Goal: Information Seeking & Learning: Learn about a topic

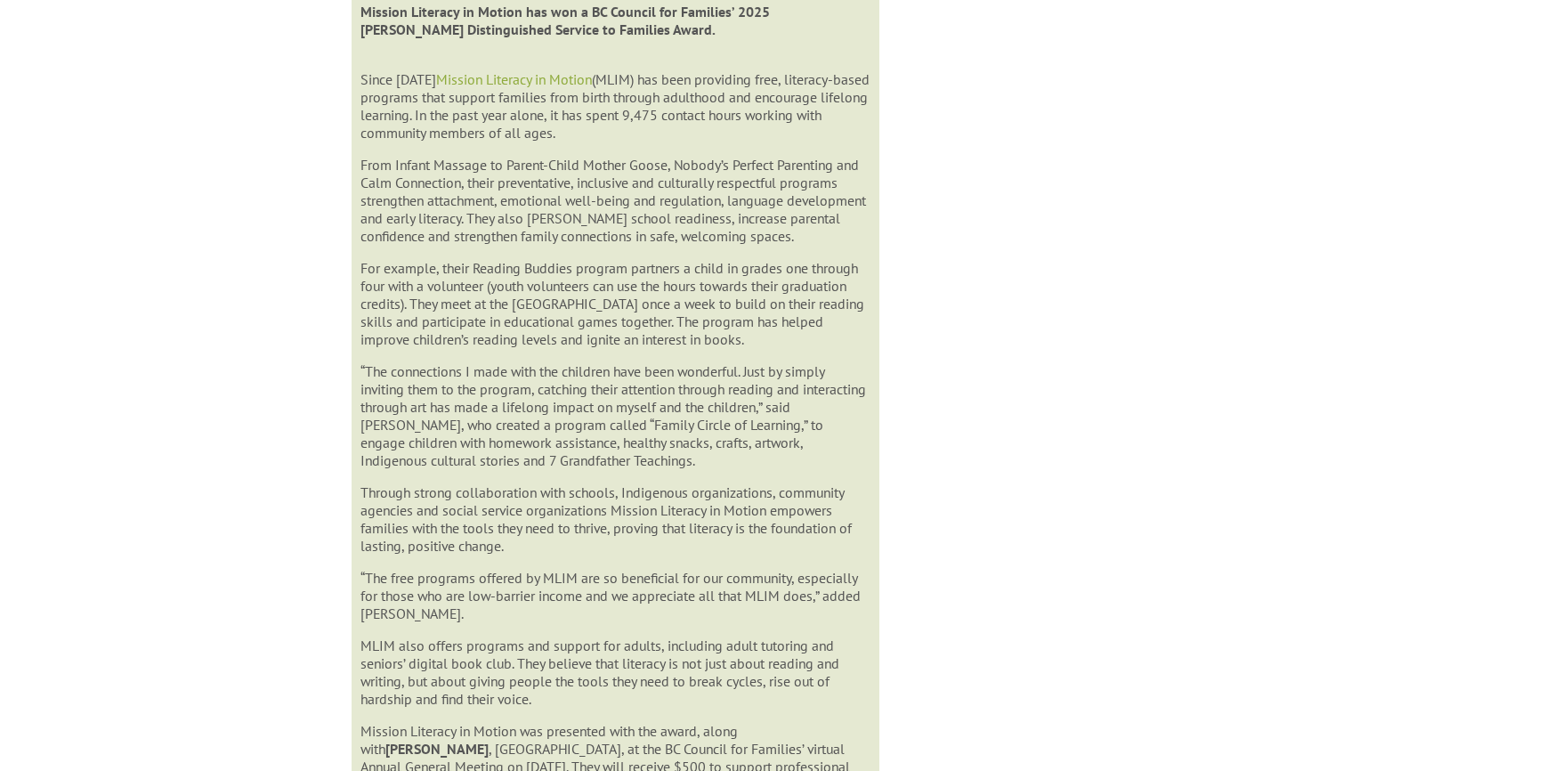
scroll to position [1160, 0]
click at [1044, 261] on div "Childhood Trauma Linked to Health Problems A child may not remember traumatic e…" at bounding box center [781, 599] width 961 height 3171
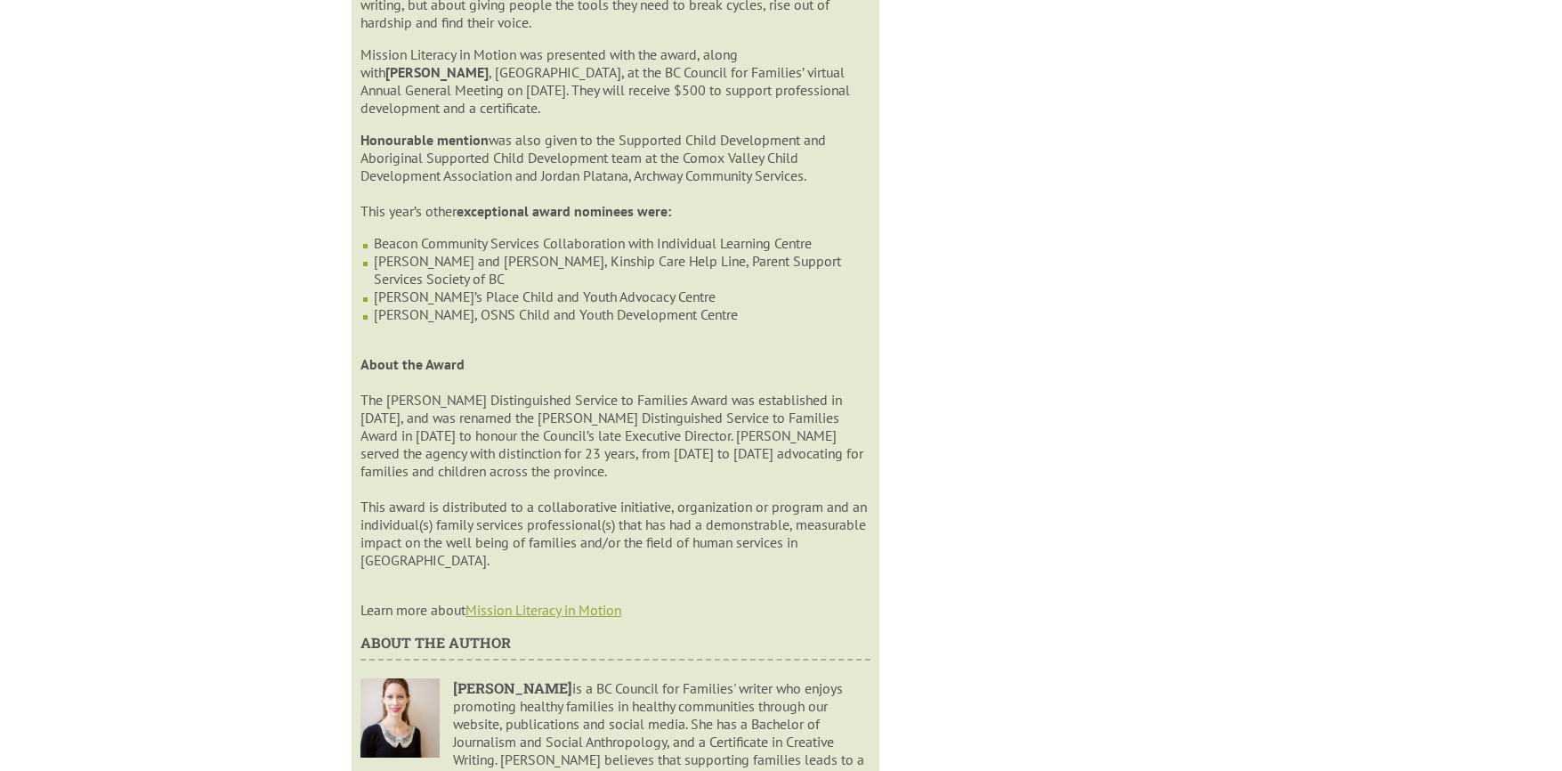
scroll to position [1866, 0]
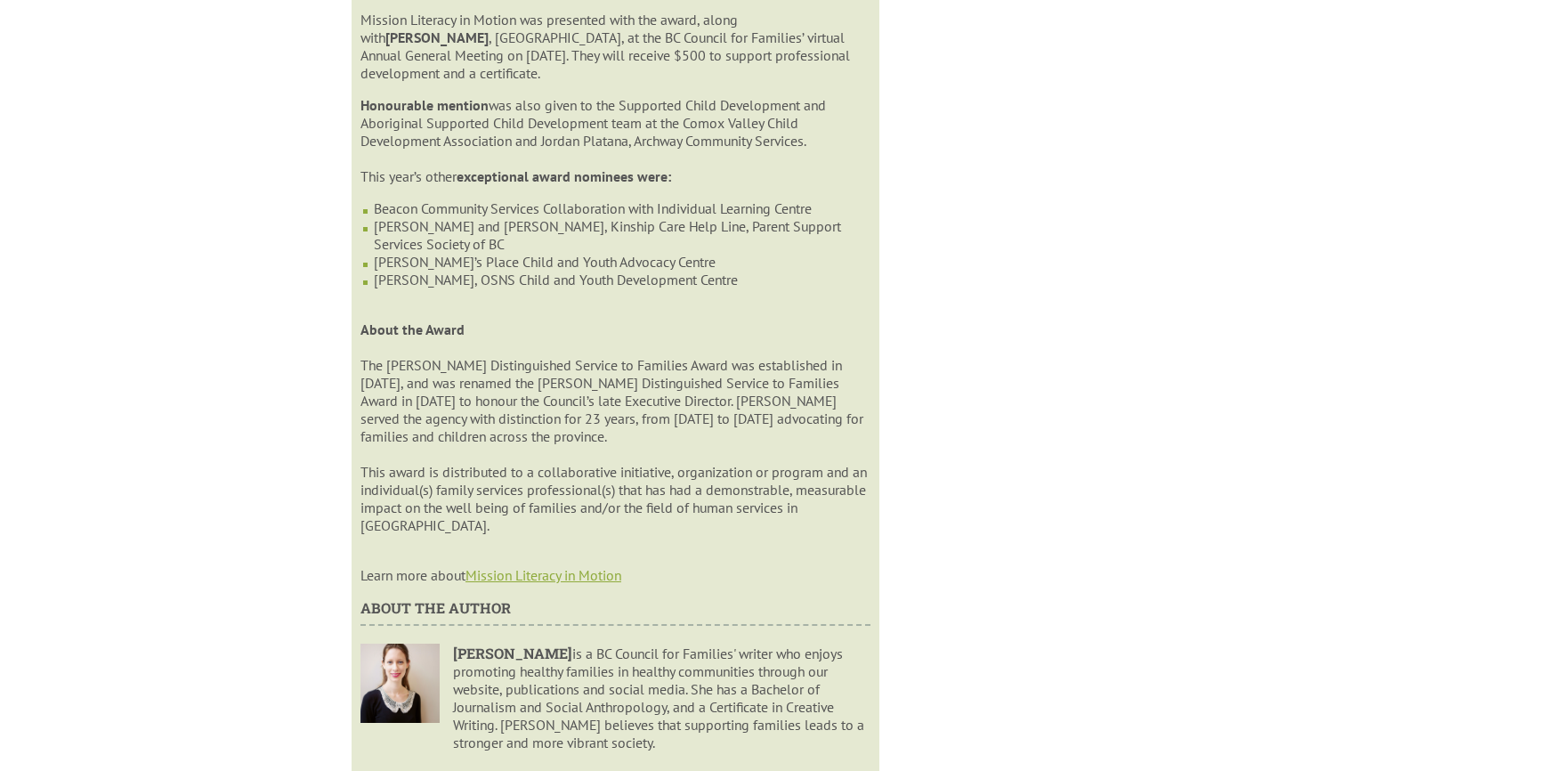
click at [559, 572] on link "Mission Literacy in Motion" at bounding box center [544, 575] width 156 height 18
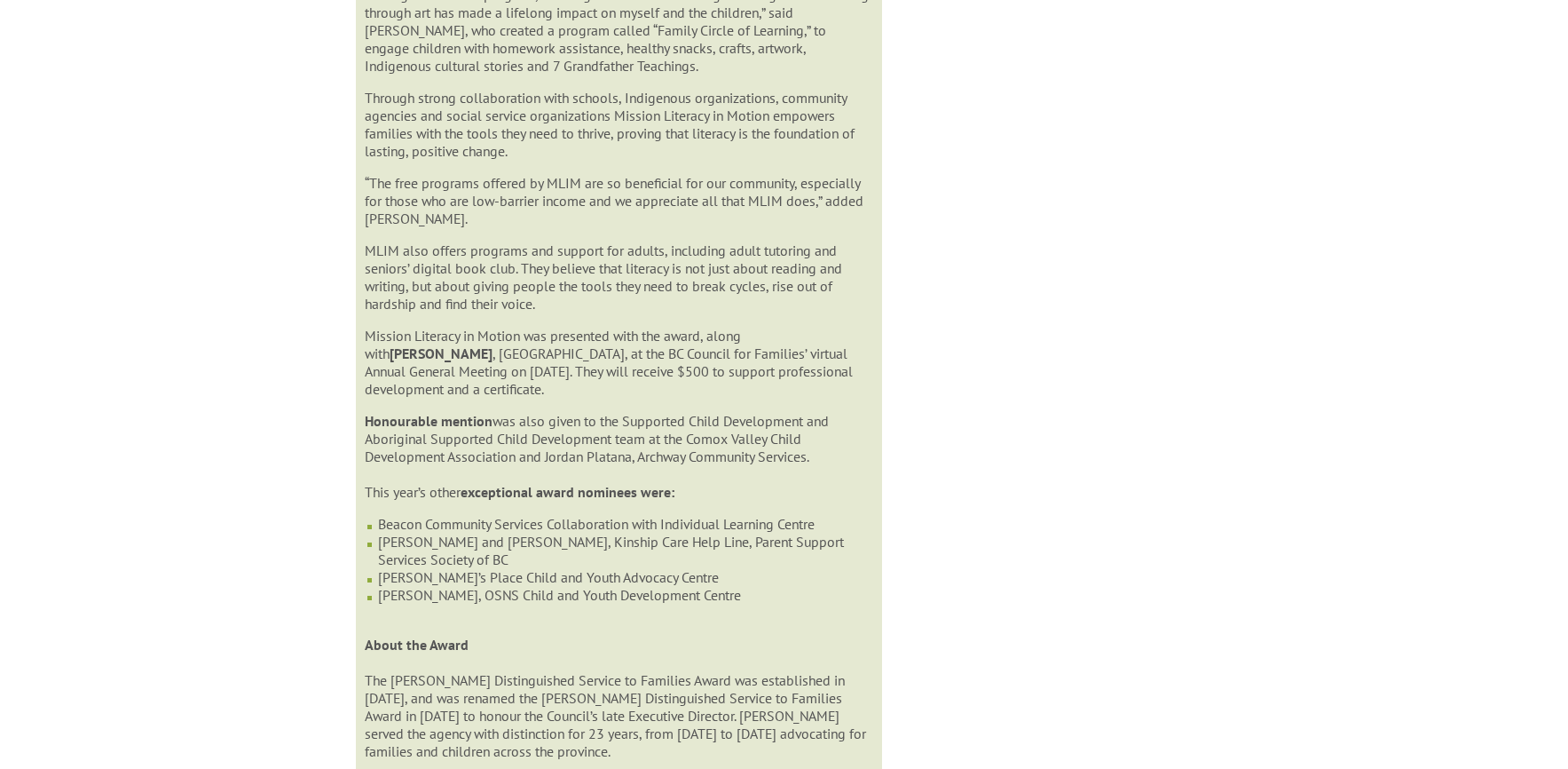
scroll to position [987, 0]
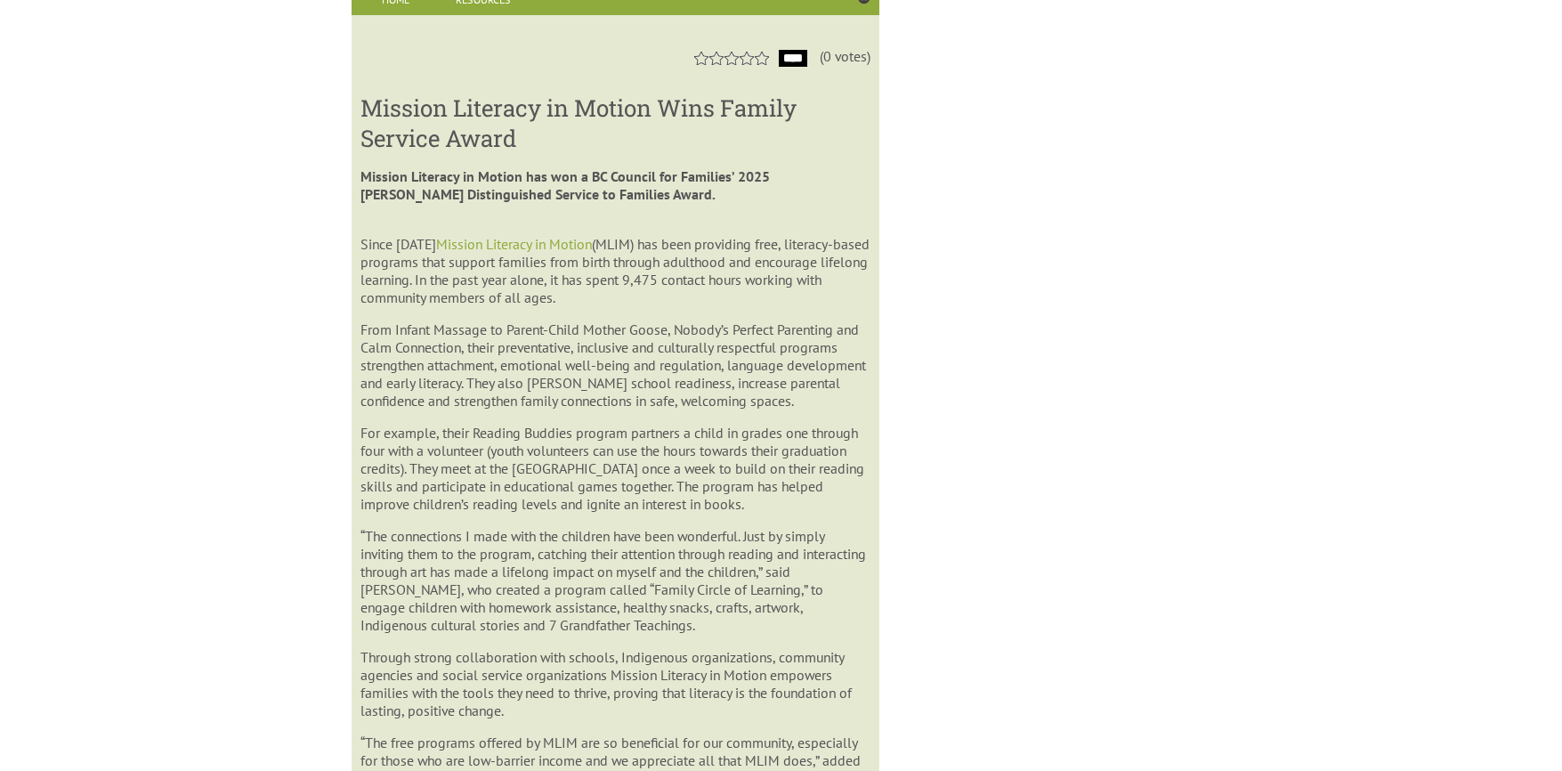
click at [508, 230] on p "Since 1990 Mission Literacy in Motion (MLIM) has been providing free, literacy-…" at bounding box center [616, 261] width 510 height 89
click at [504, 247] on link "Mission Literacy in Motion" at bounding box center [514, 244] width 156 height 18
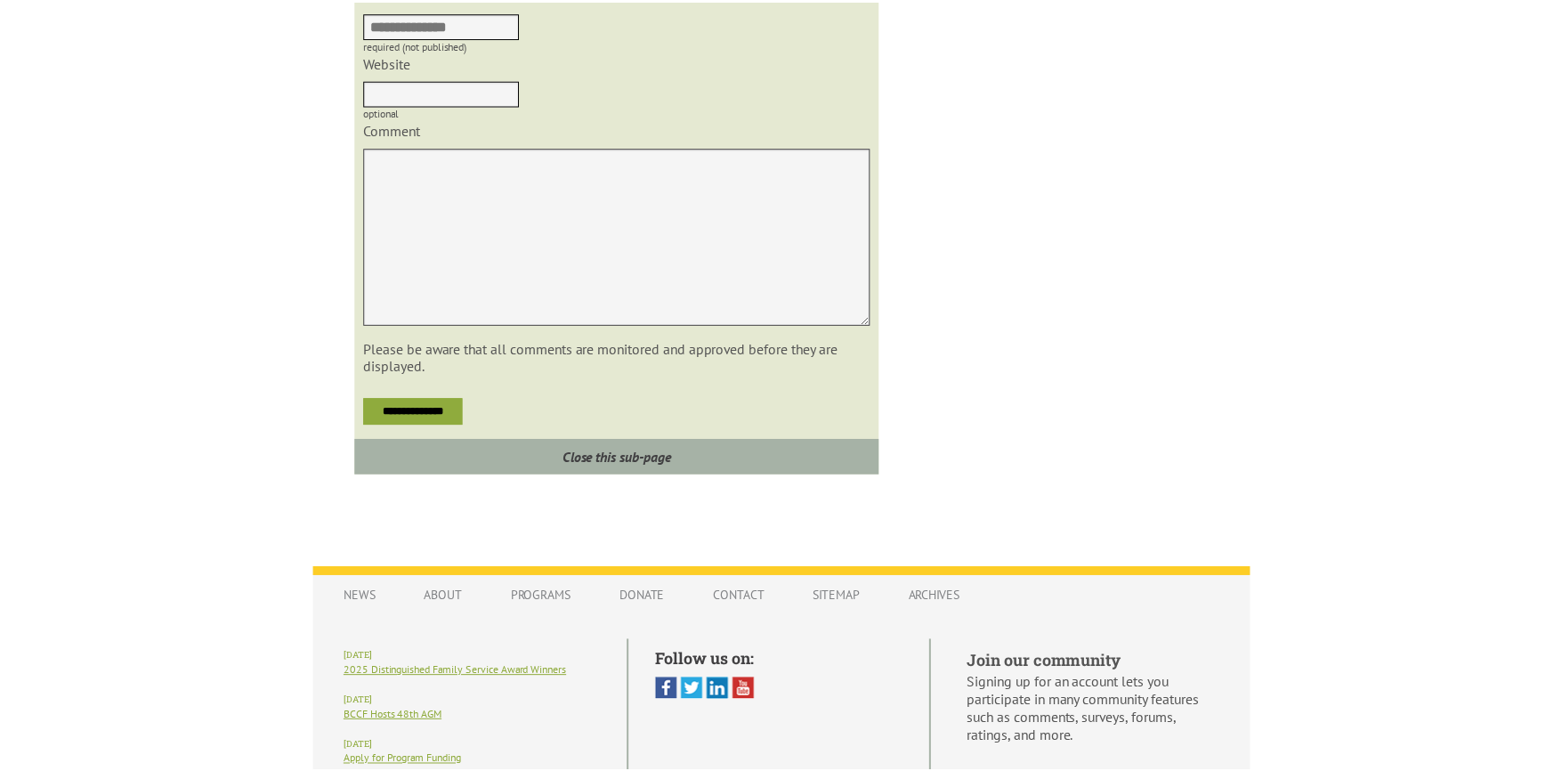
scroll to position [2964, 0]
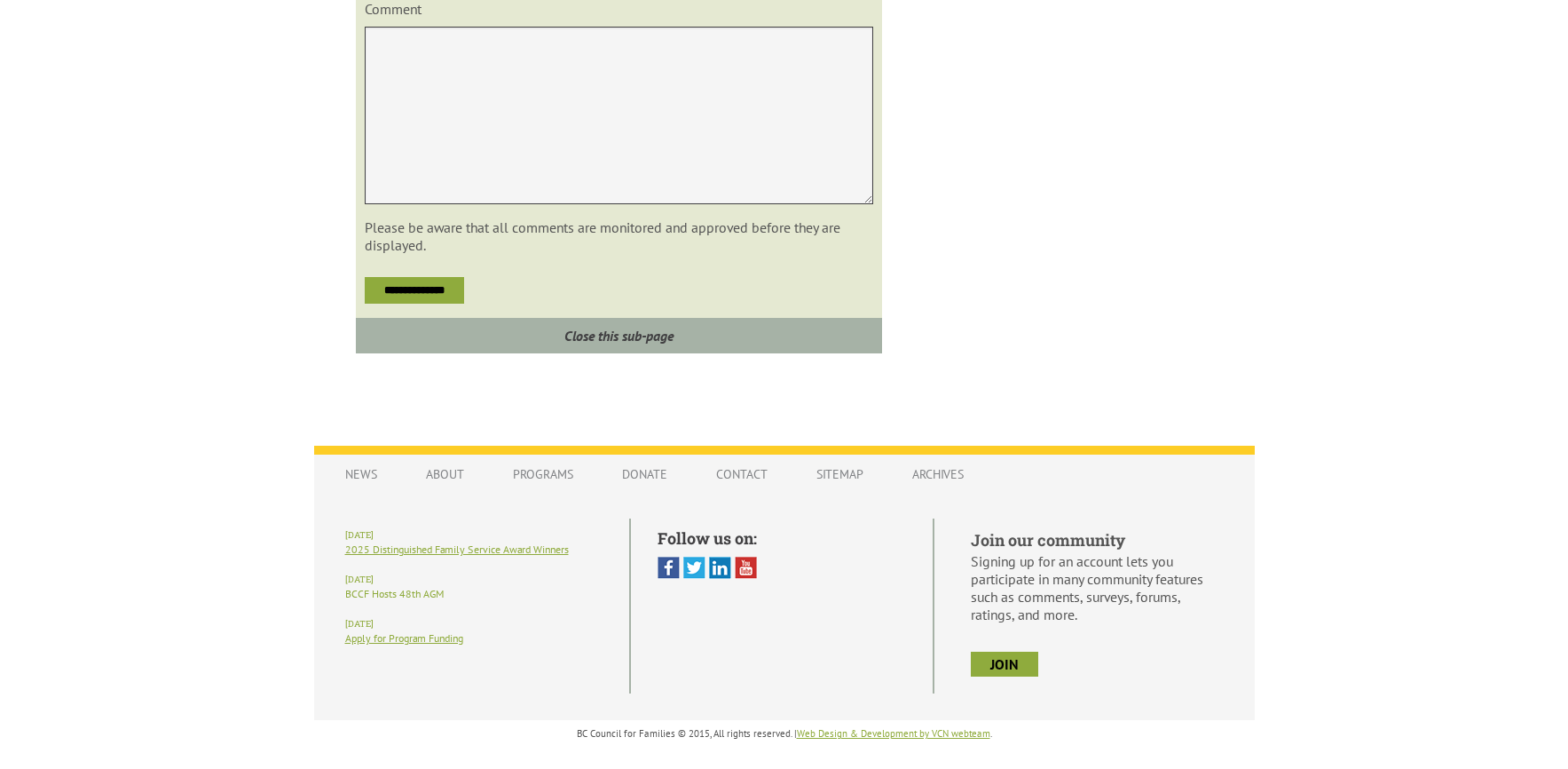
click at [416, 588] on link "BCCF Hosts 48th AGM" at bounding box center [394, 592] width 99 height 13
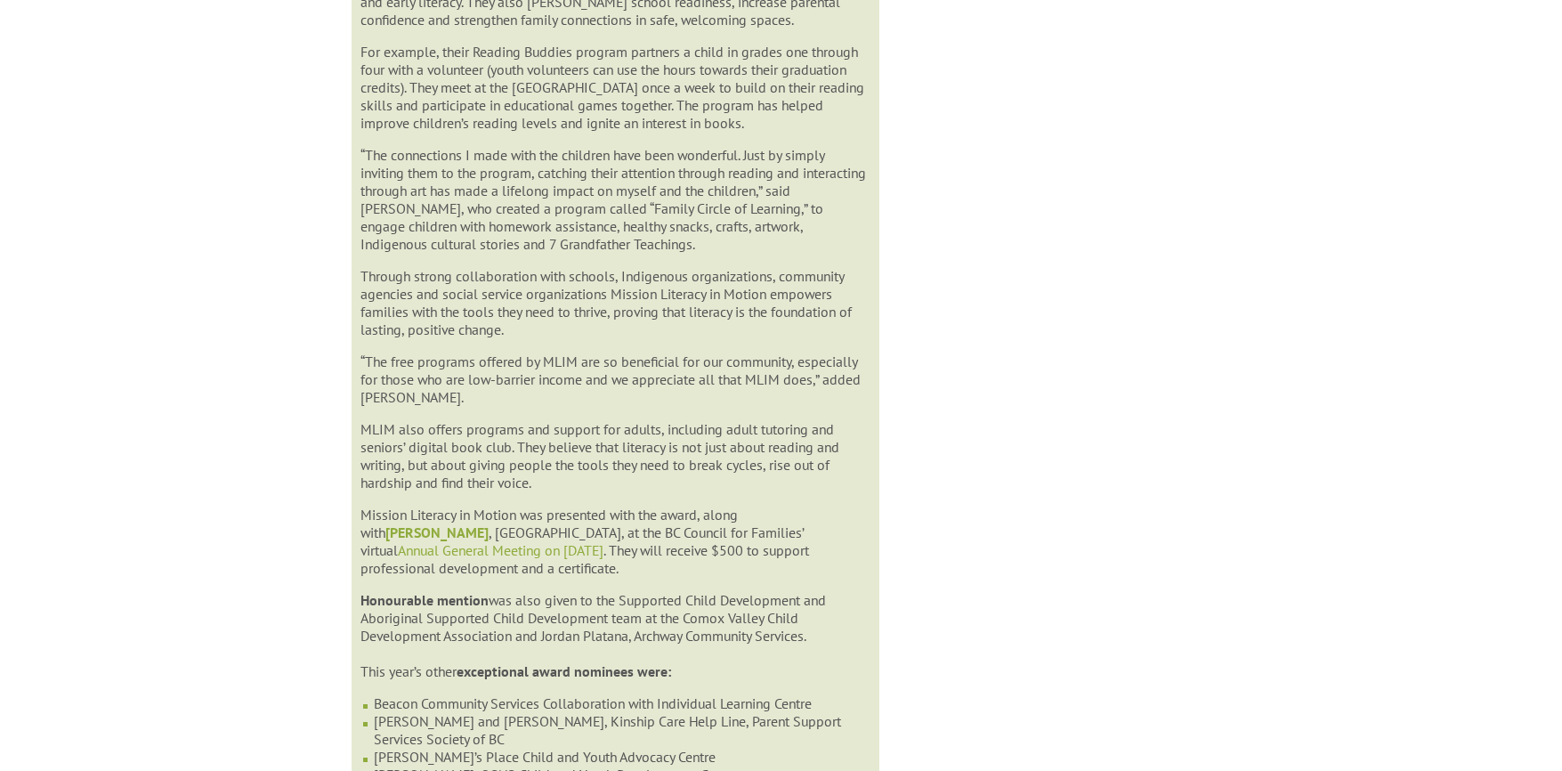
scroll to position [1392, 0]
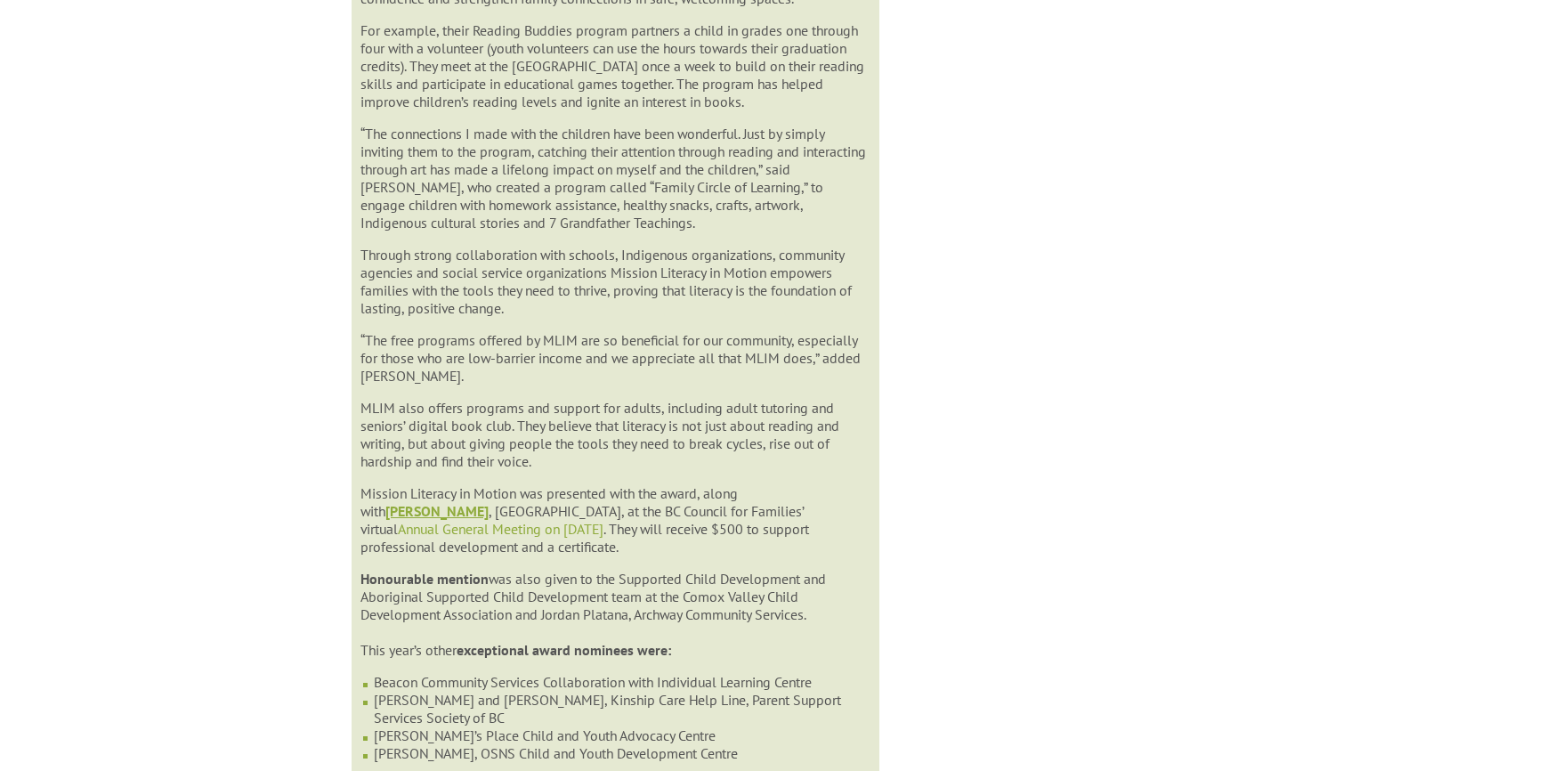
click at [489, 502] on strong "Inas Lasheen" at bounding box center [436, 511] width 103 height 18
click at [604, 520] on link "Annual General Meeting on June 24th" at bounding box center [501, 529] width 206 height 18
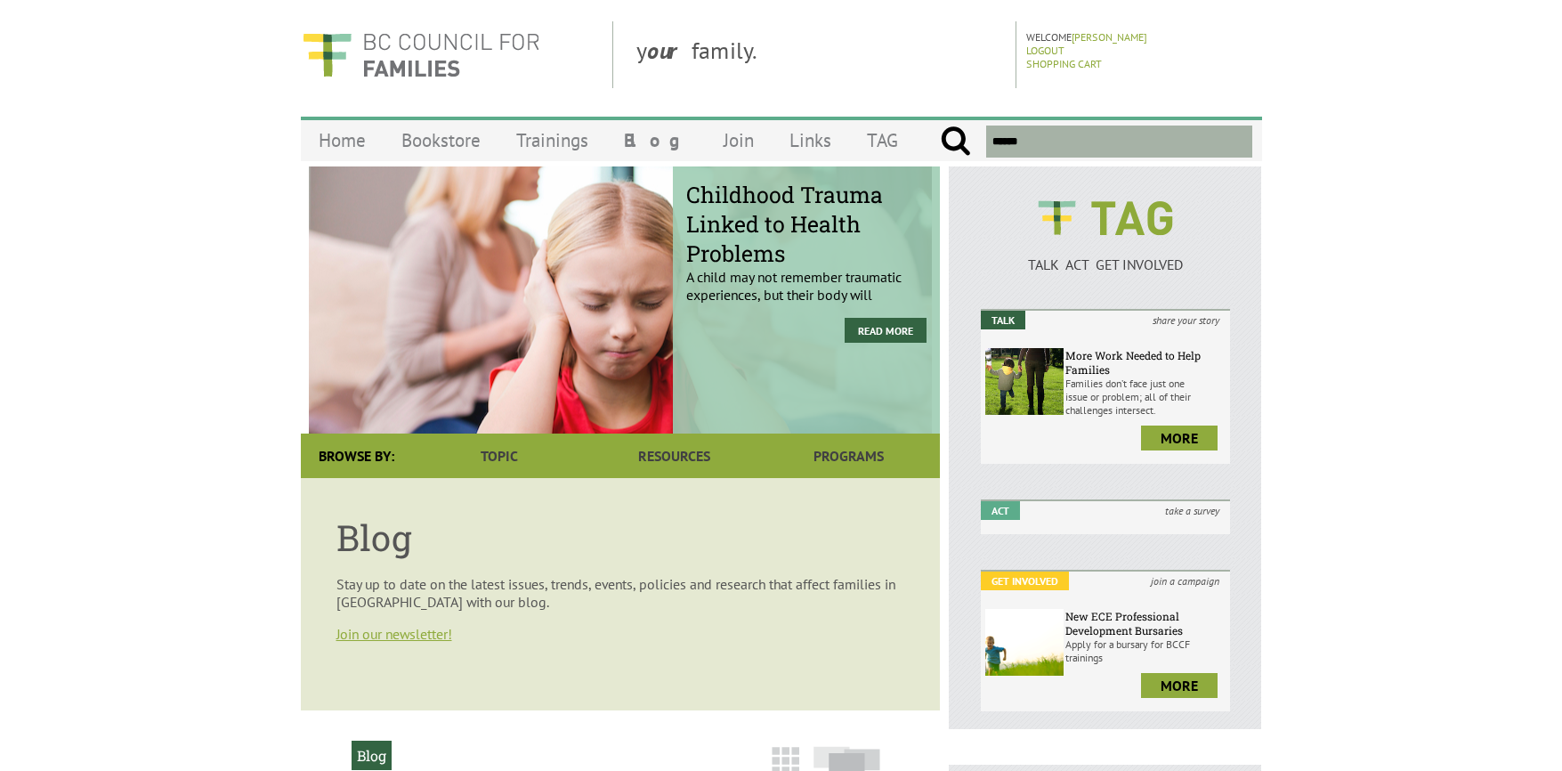
scroll to position [830, 0]
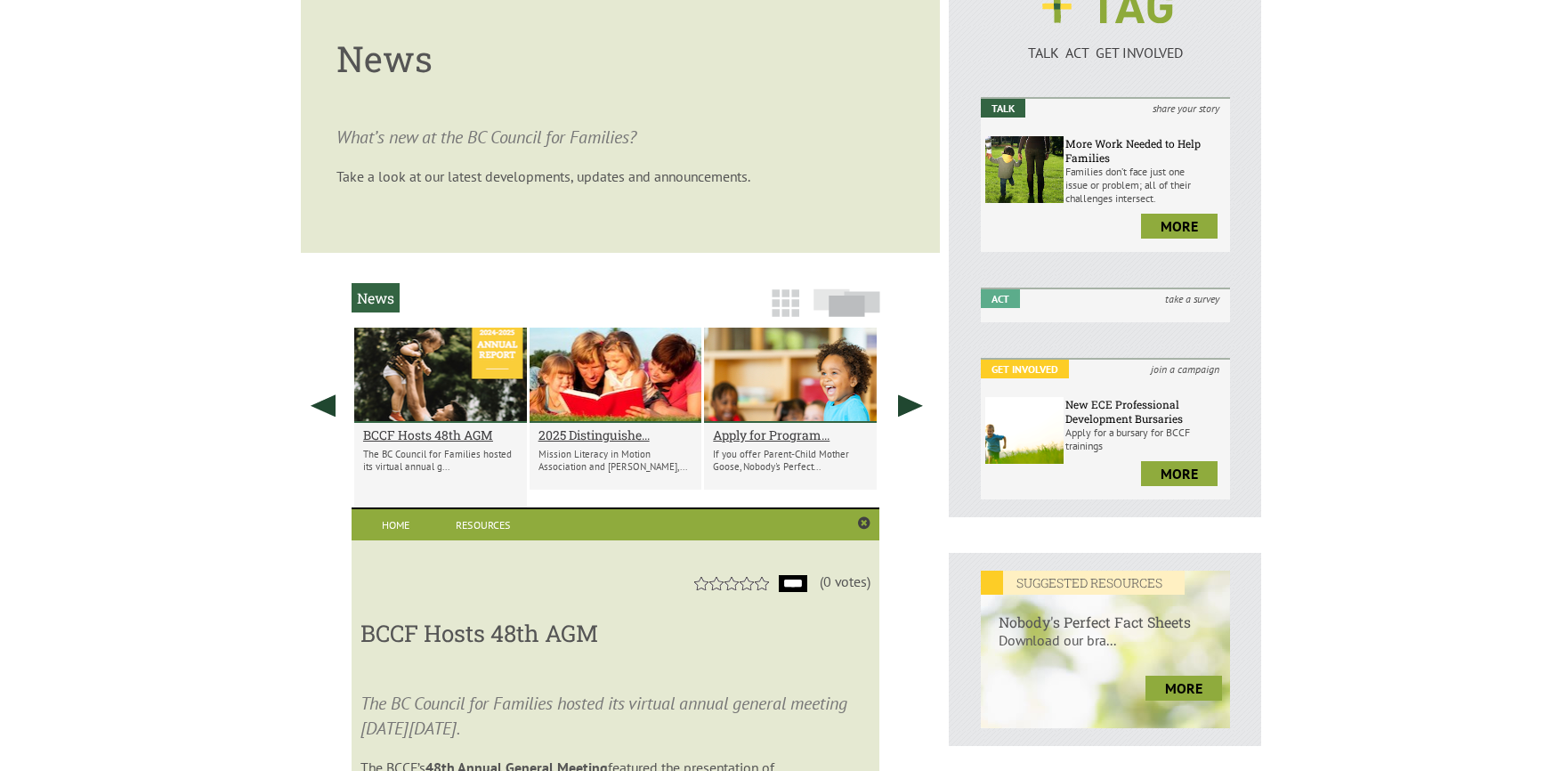
scroll to position [584, 0]
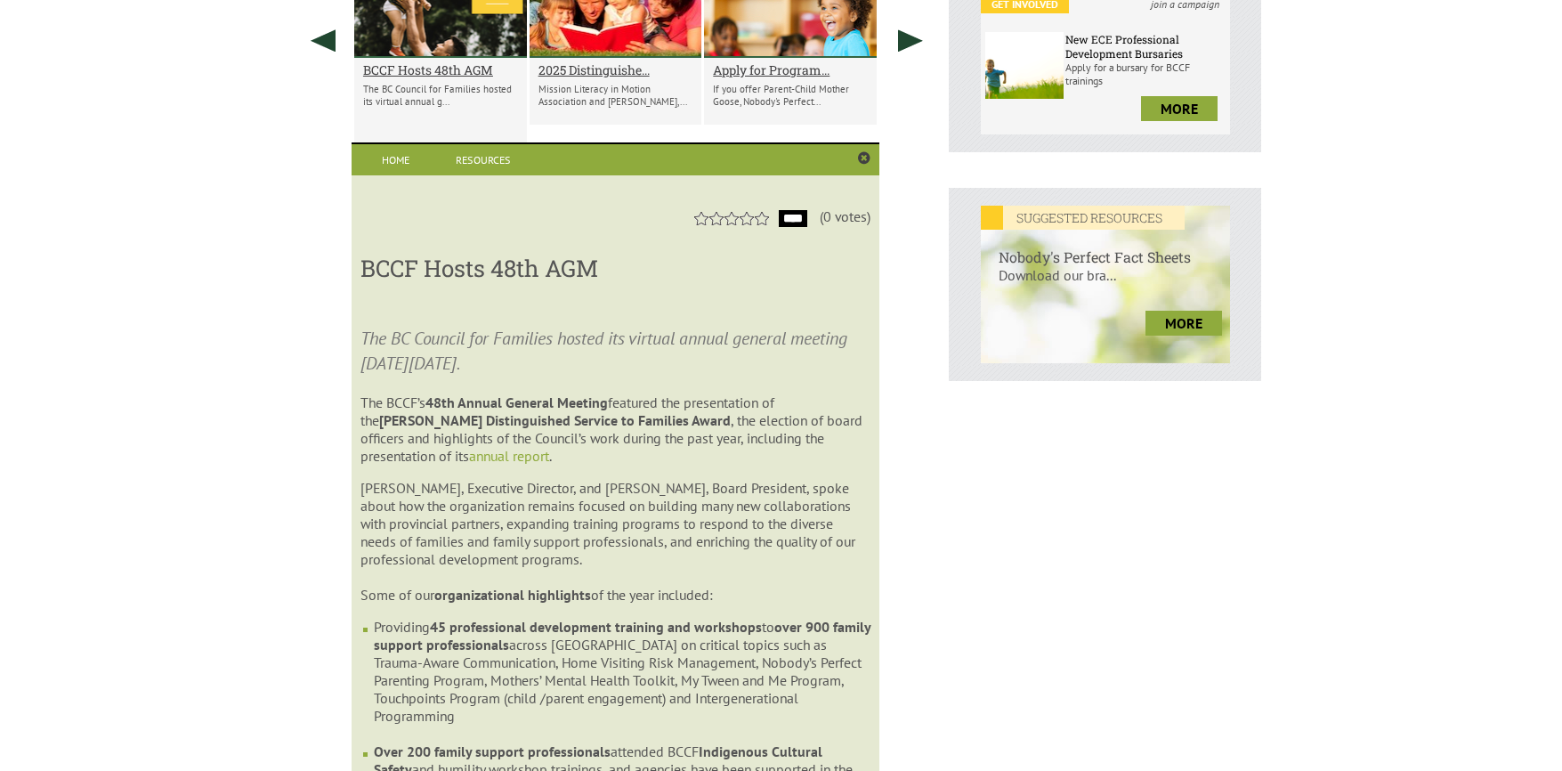
scroll to position [584, 0]
